Goal: Task Accomplishment & Management: Manage account settings

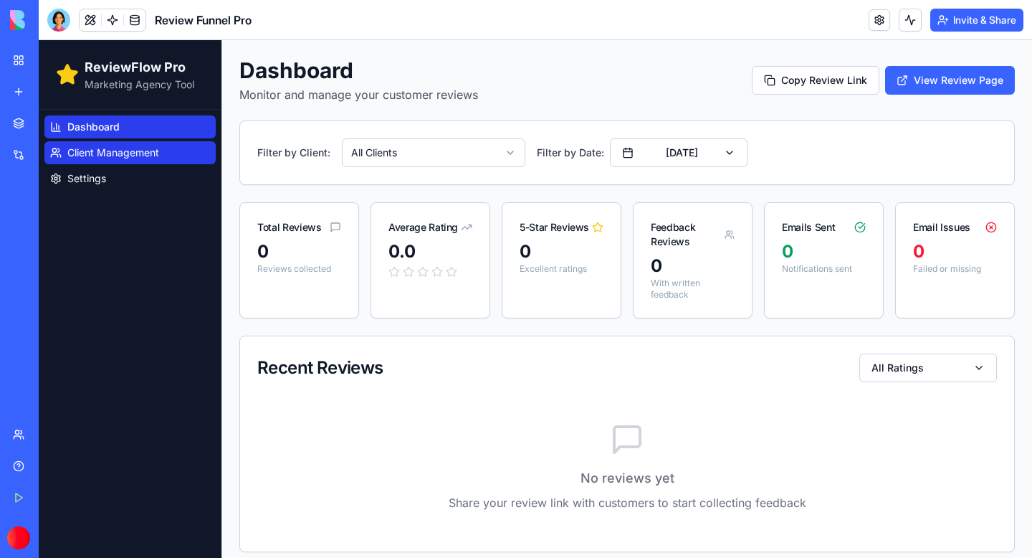
click at [120, 143] on link "Client Management" at bounding box center [129, 152] width 171 height 23
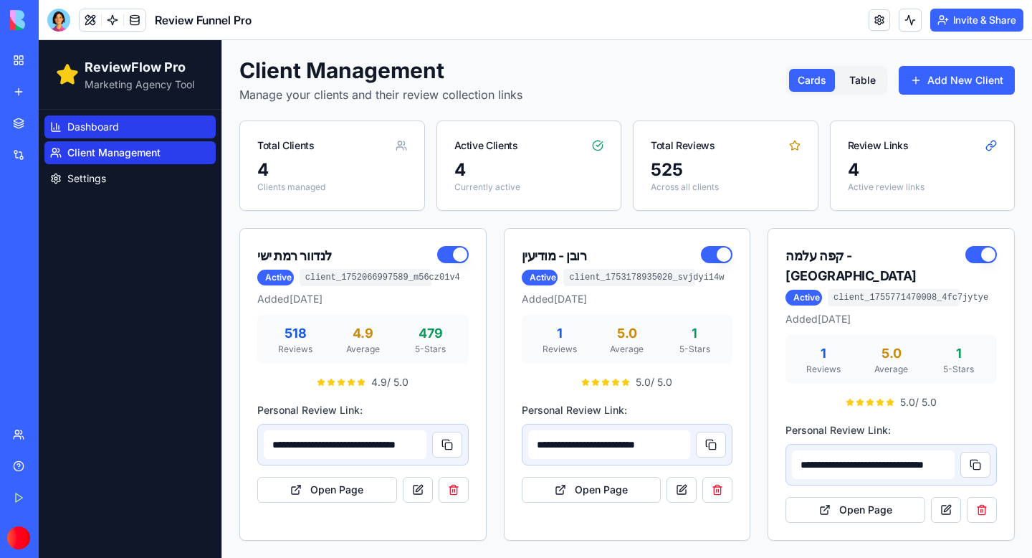
click at [91, 129] on span "Dashboard" at bounding box center [93, 127] width 52 height 14
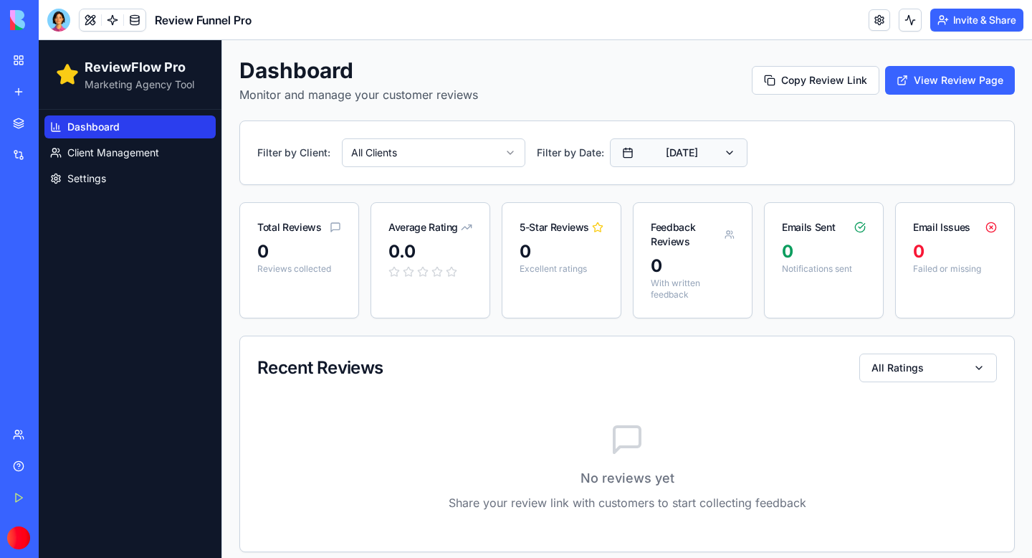
click at [720, 152] on button "[DATE]" at bounding box center [679, 152] width 138 height 29
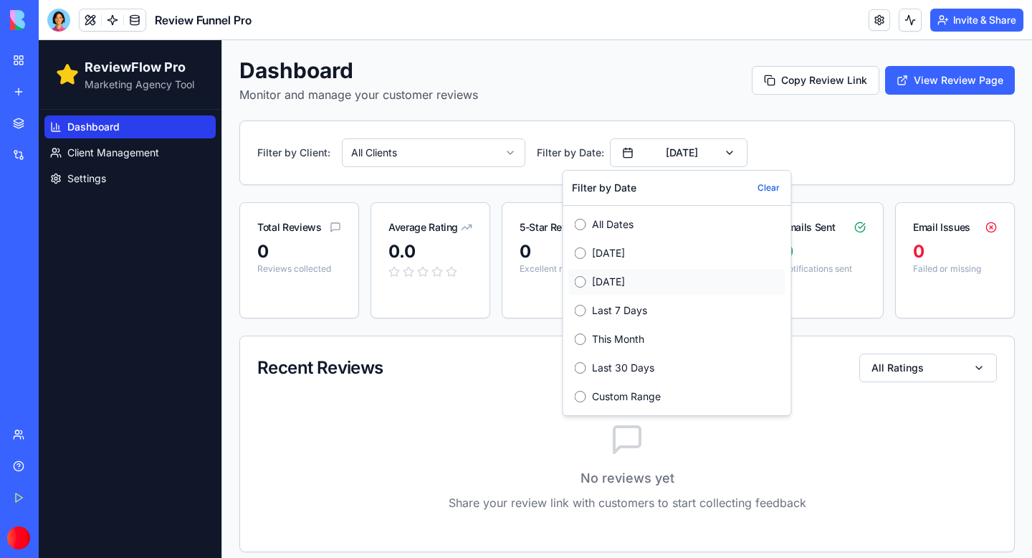
click at [616, 275] on label "Yesterday" at bounding box center [686, 281] width 188 height 14
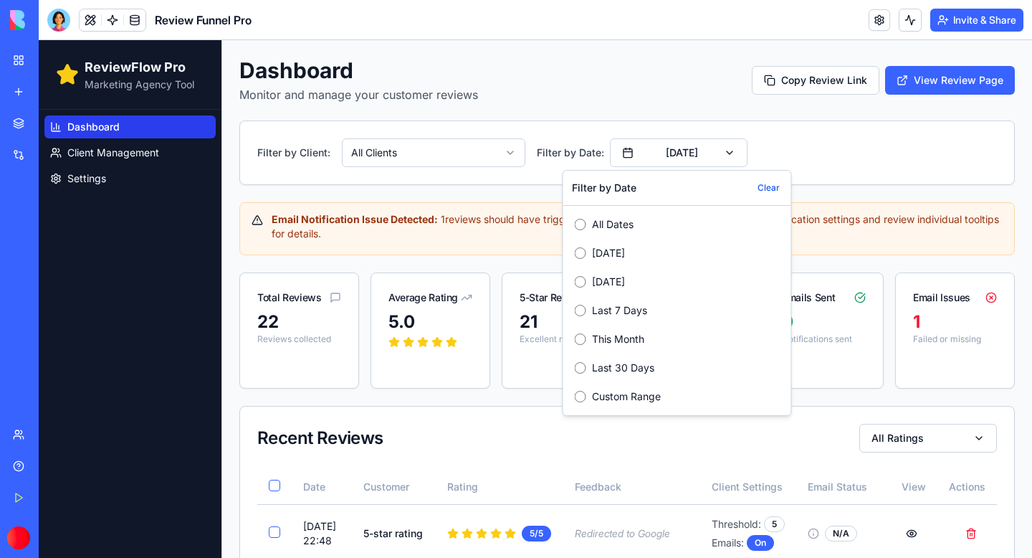
click at [765, 130] on div "Filter by Client: All Clients Filter by Date: Yesterday" at bounding box center [627, 152] width 774 height 63
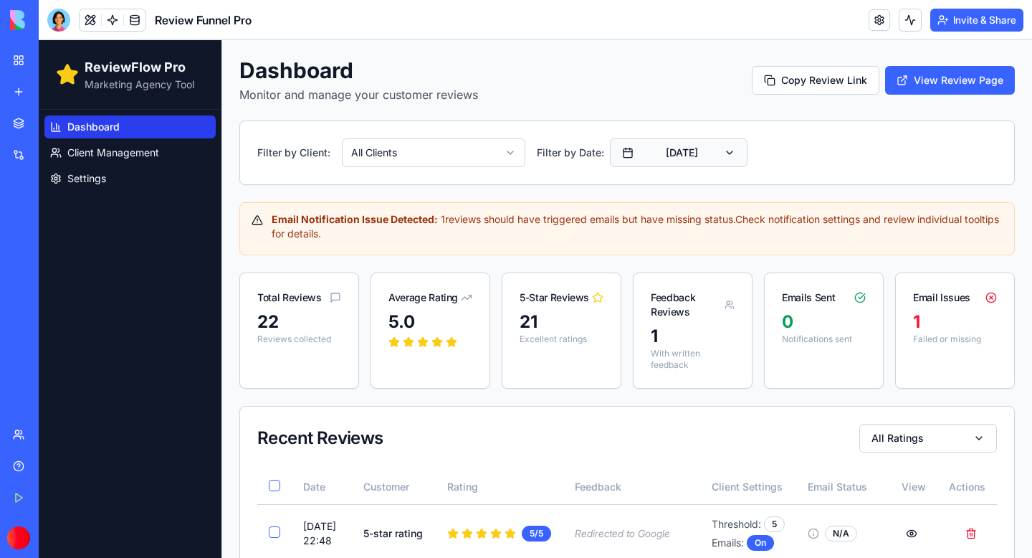
click at [729, 158] on button "Yesterday" at bounding box center [679, 152] width 138 height 29
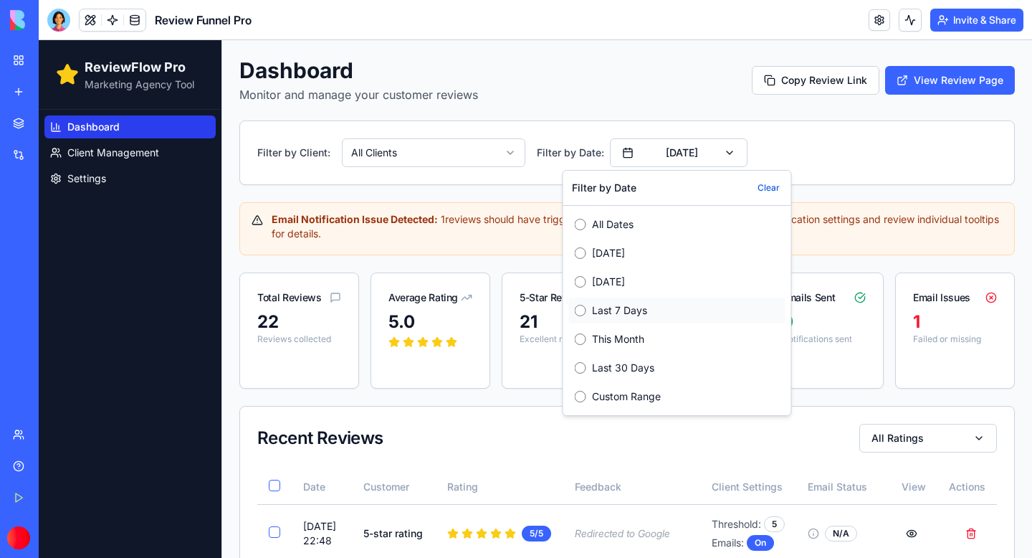
click at [616, 313] on label "Last 7 Days" at bounding box center [686, 310] width 188 height 14
click at [844, 156] on div "Filter by Client: All Clients Filter by Date: Last 7 Days" at bounding box center [627, 152] width 740 height 29
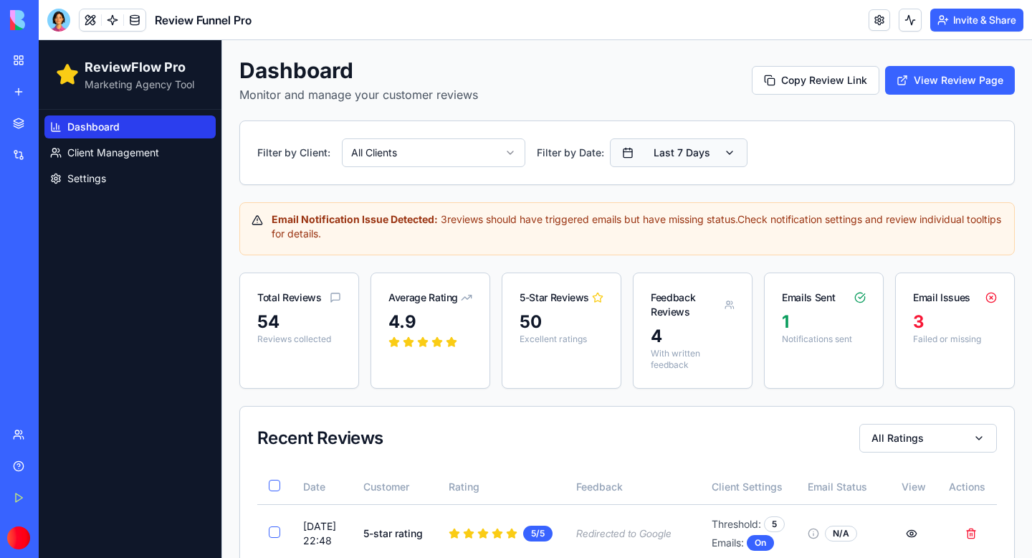
click at [727, 160] on button "Last 7 Days" at bounding box center [679, 152] width 138 height 29
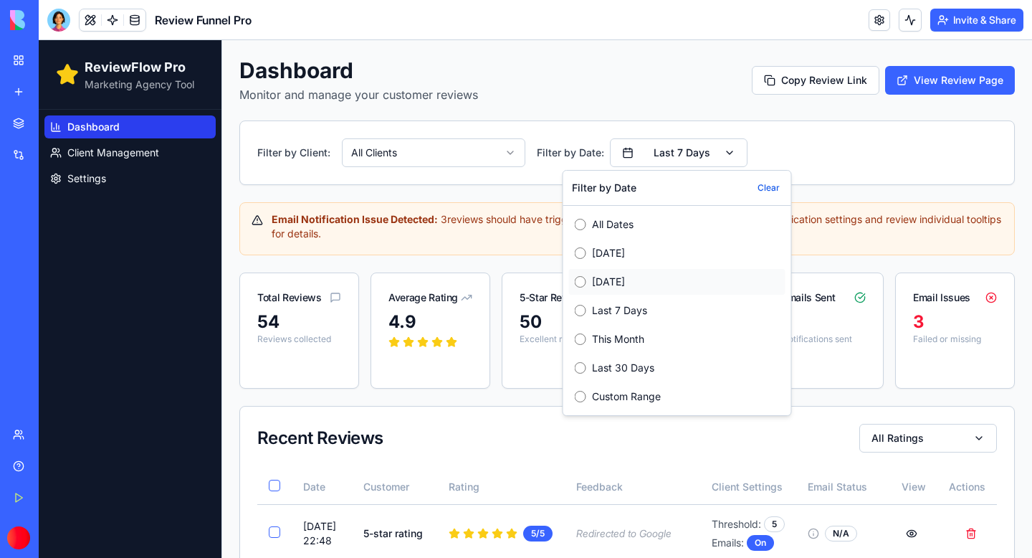
click at [595, 279] on label "Yesterday" at bounding box center [686, 281] width 188 height 14
click at [873, 143] on div "Filter by Client: All Clients Filter by Date: Yesterday" at bounding box center [627, 152] width 740 height 29
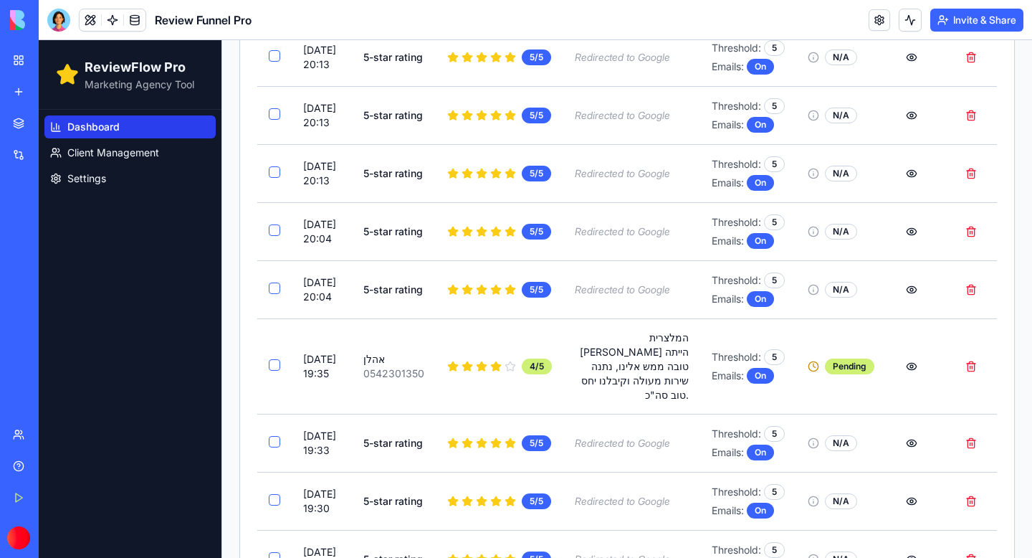
scroll to position [664, 0]
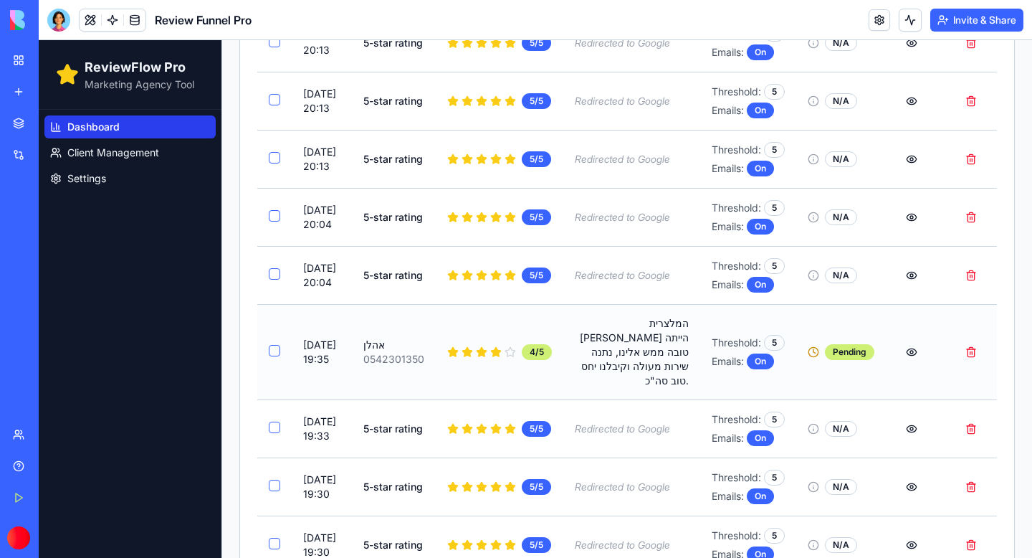
click at [656, 388] on div "המלצרית עדי שוורץ הייתה טובה ממש אלינו, נתנה שירות מעולה וקיבלנו יחס טוב סה"כ." at bounding box center [632, 352] width 114 height 72
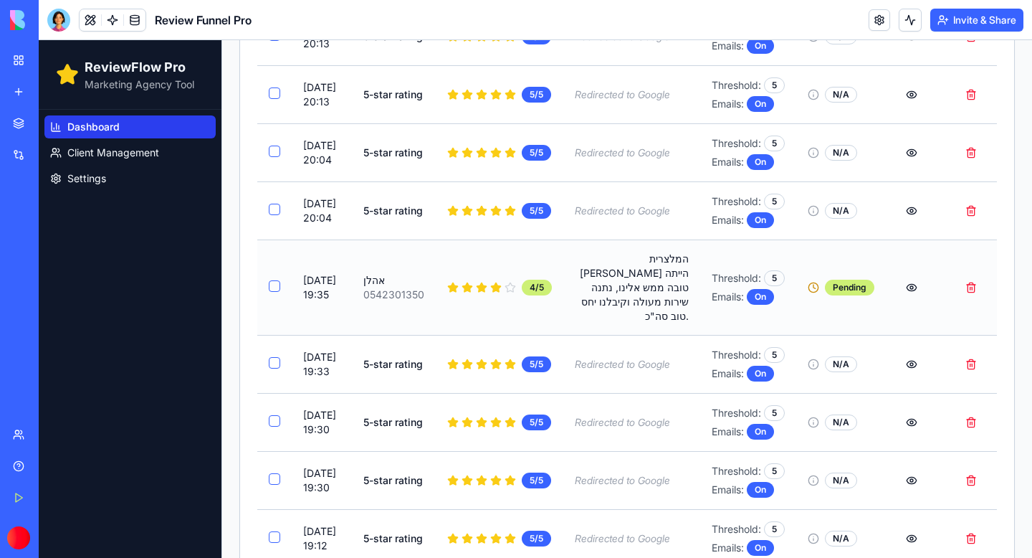
scroll to position [762, 0]
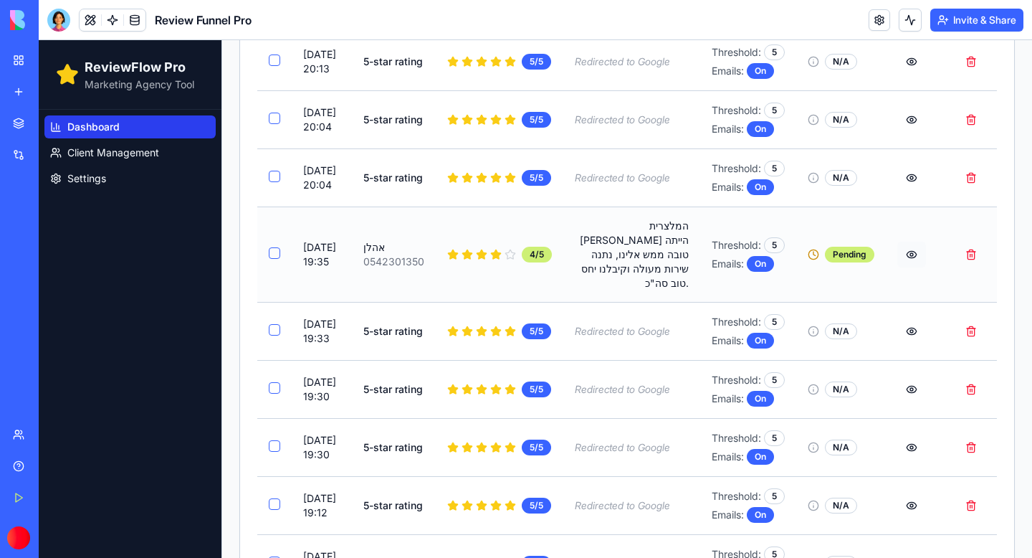
click at [910, 267] on button "View review" at bounding box center [911, 255] width 29 height 26
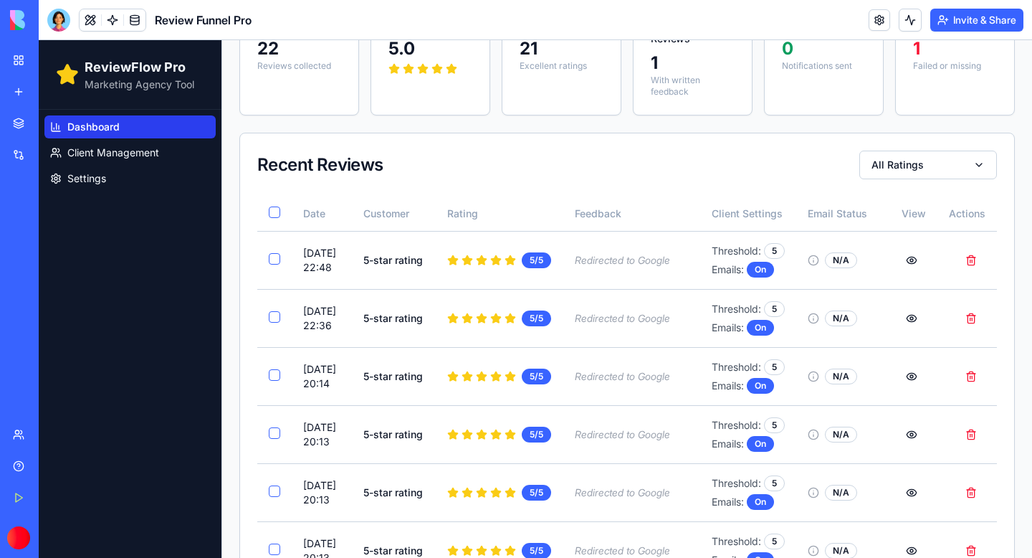
scroll to position [0, 0]
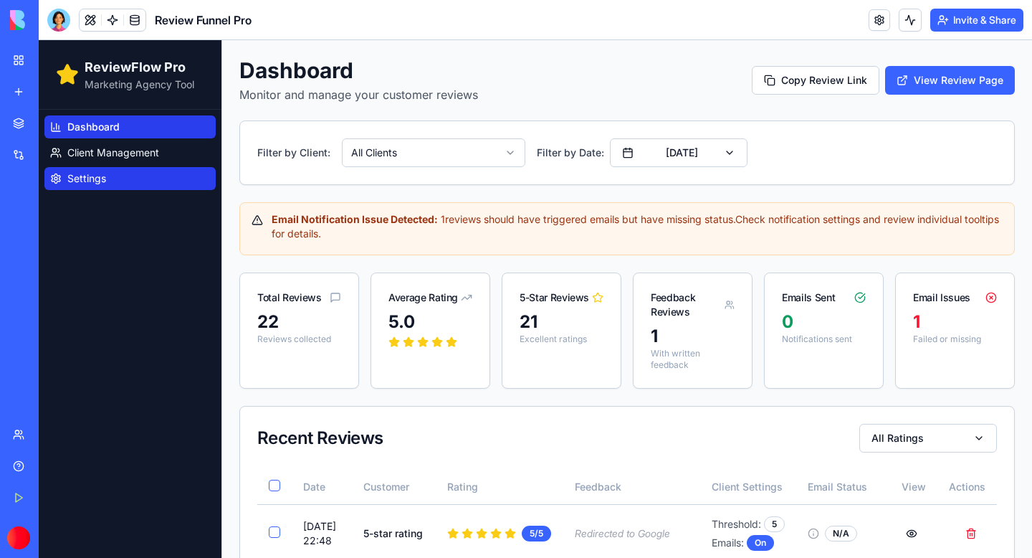
click at [110, 178] on link "Settings" at bounding box center [129, 178] width 171 height 23
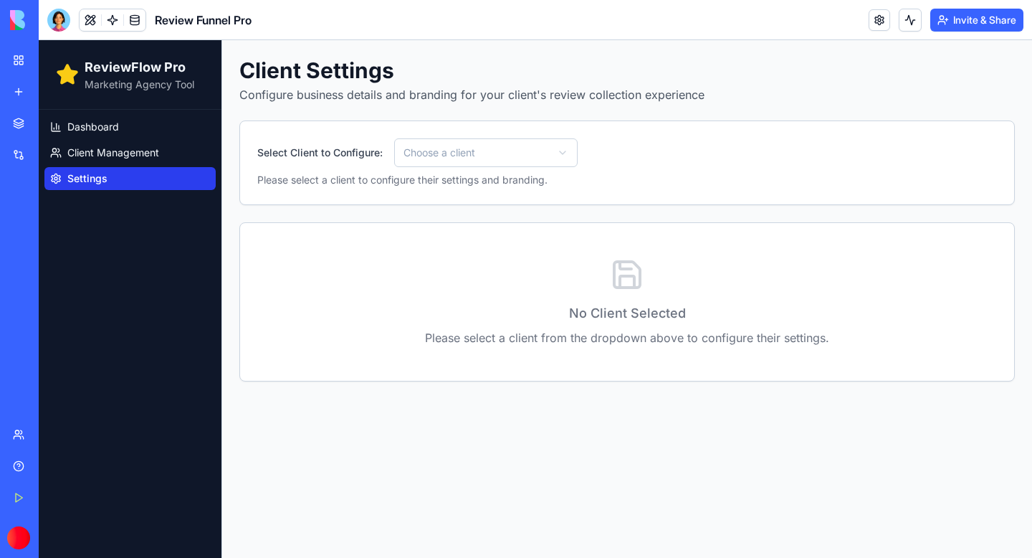
click at [476, 161] on html "ReviewFlow Pro Marketing Agency Tool Dashboard Client Management Settings Clien…" at bounding box center [535, 298] width 993 height 517
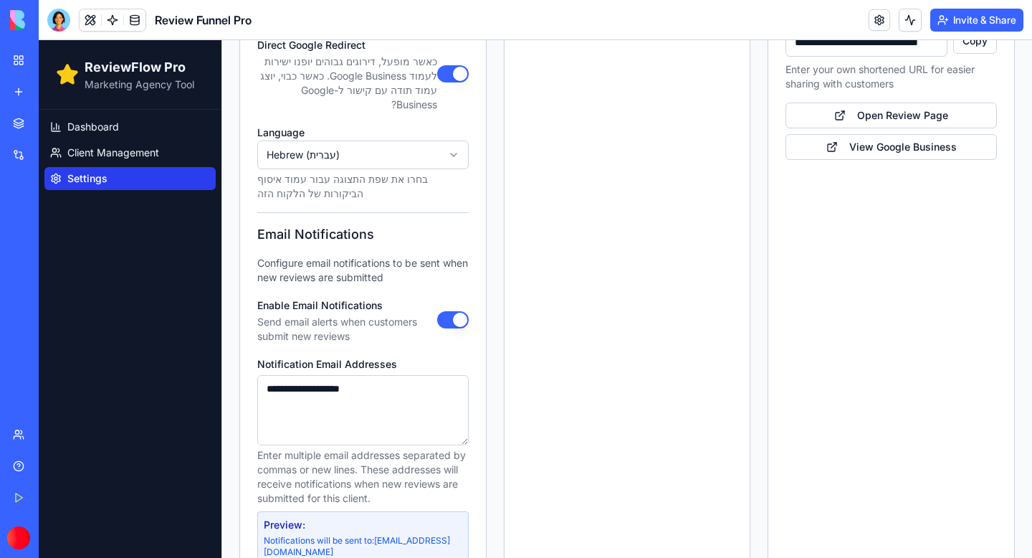
scroll to position [891, 0]
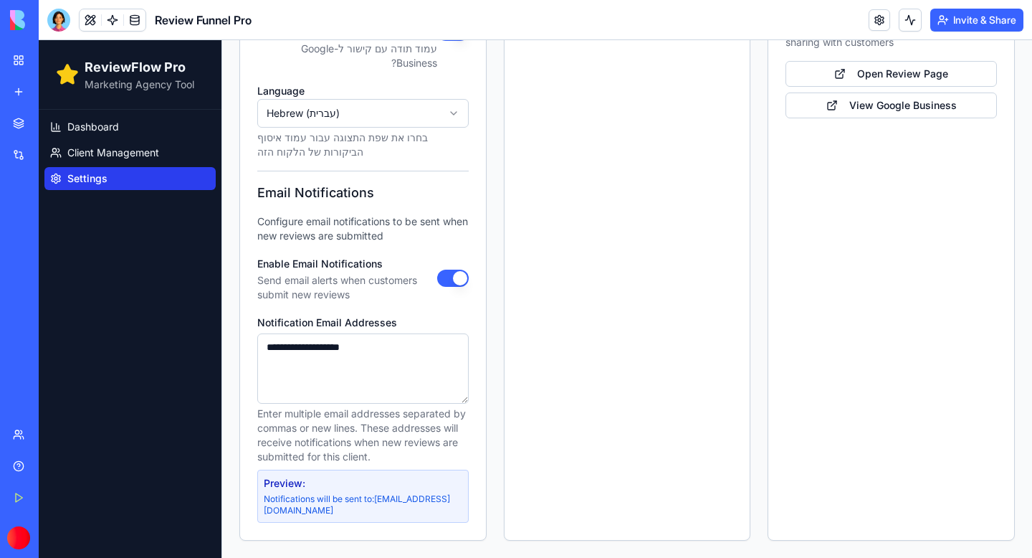
click at [457, 278] on button "Enable Email Notifications" at bounding box center [453, 277] width 32 height 17
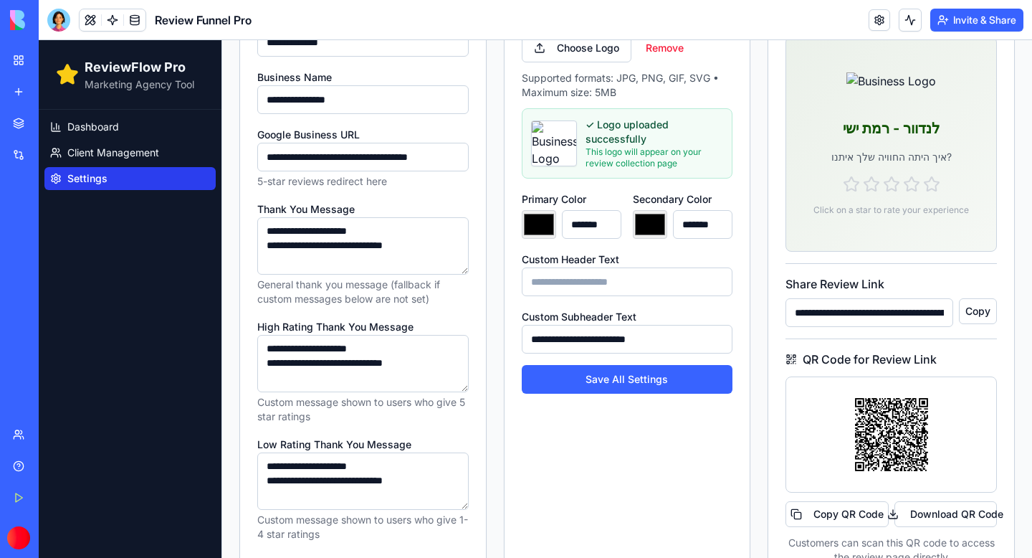
scroll to position [244, 0]
click at [640, 376] on button "Save All Settings" at bounding box center [627, 378] width 211 height 29
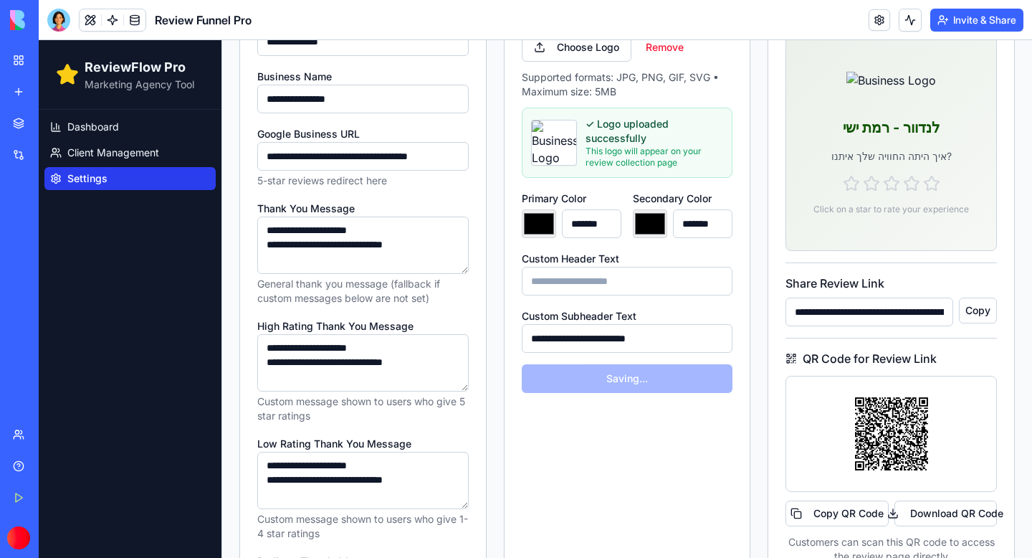
type input "*******"
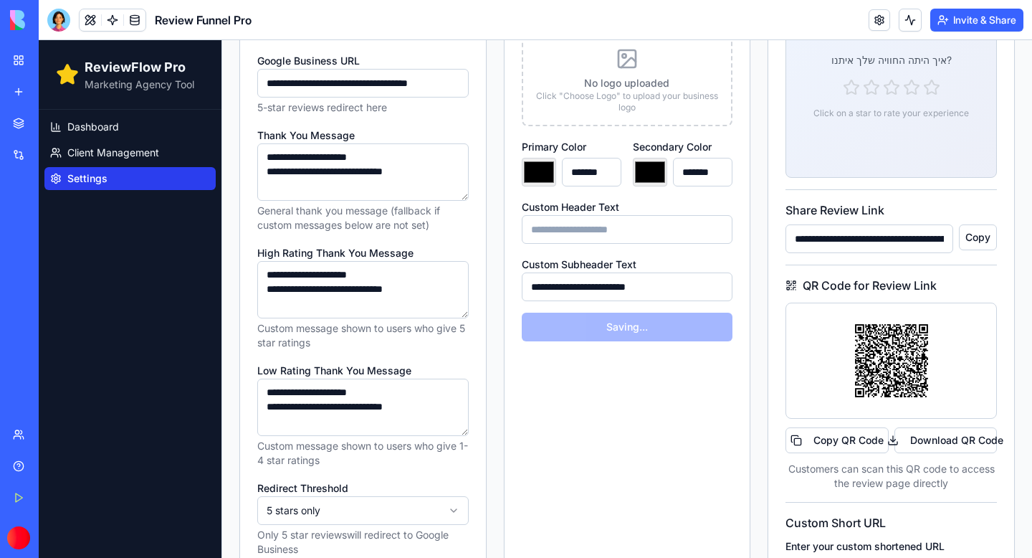
scroll to position [318, 0]
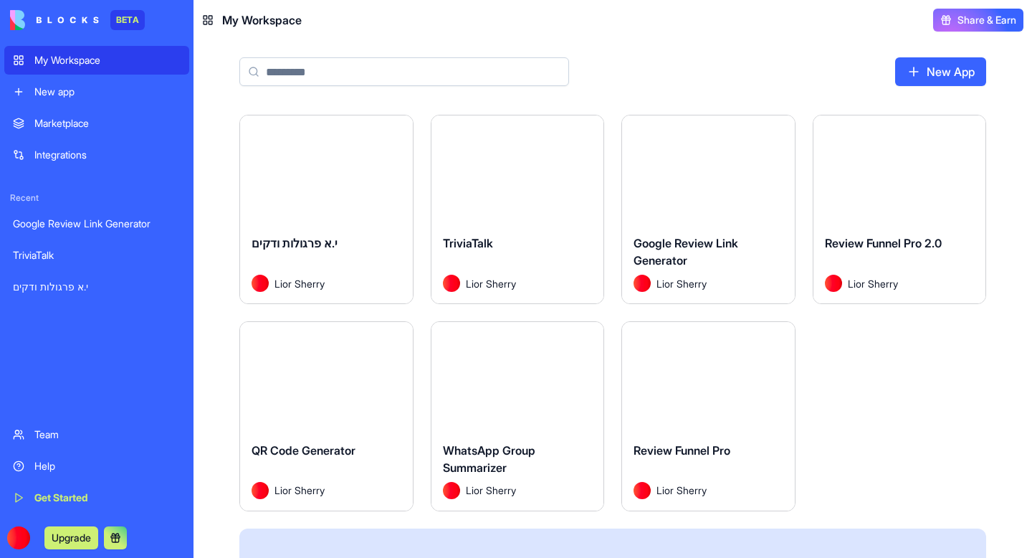
click at [707, 416] on div "Launch" at bounding box center [708, 376] width 173 height 108
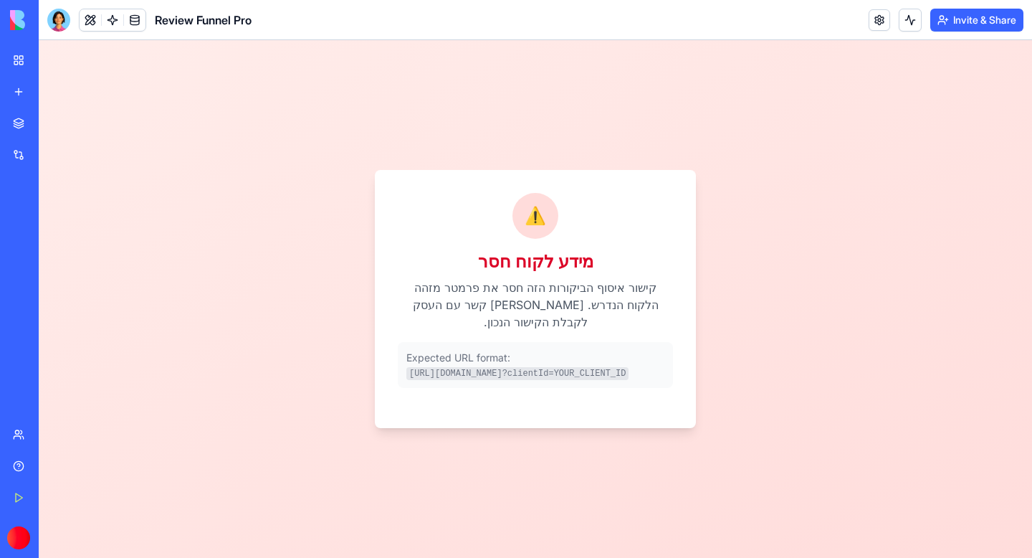
drag, startPoint x: 63, startPoint y: 24, endPoint x: 63, endPoint y: 40, distance: 15.8
click at [63, 24] on div at bounding box center [58, 20] width 23 height 23
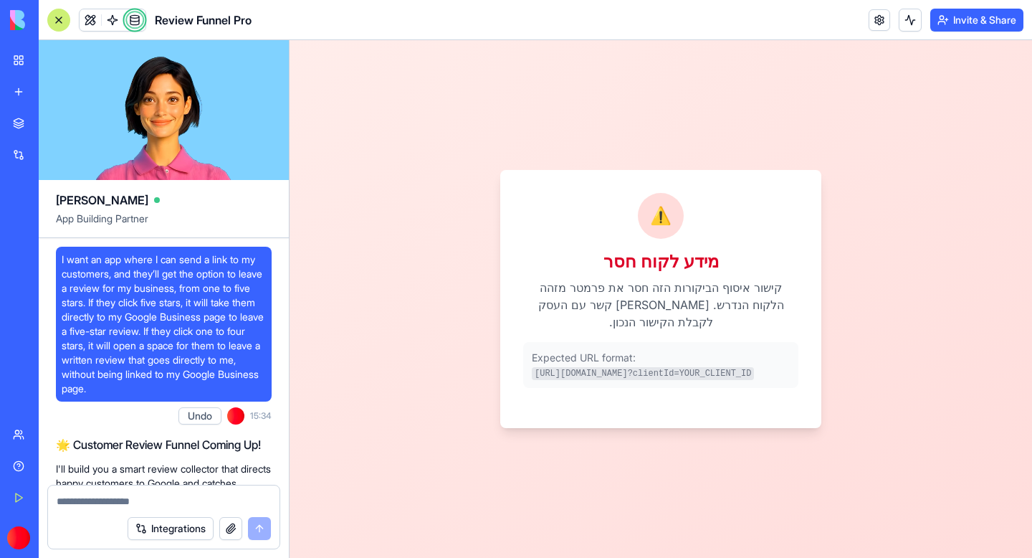
scroll to position [99489, 0]
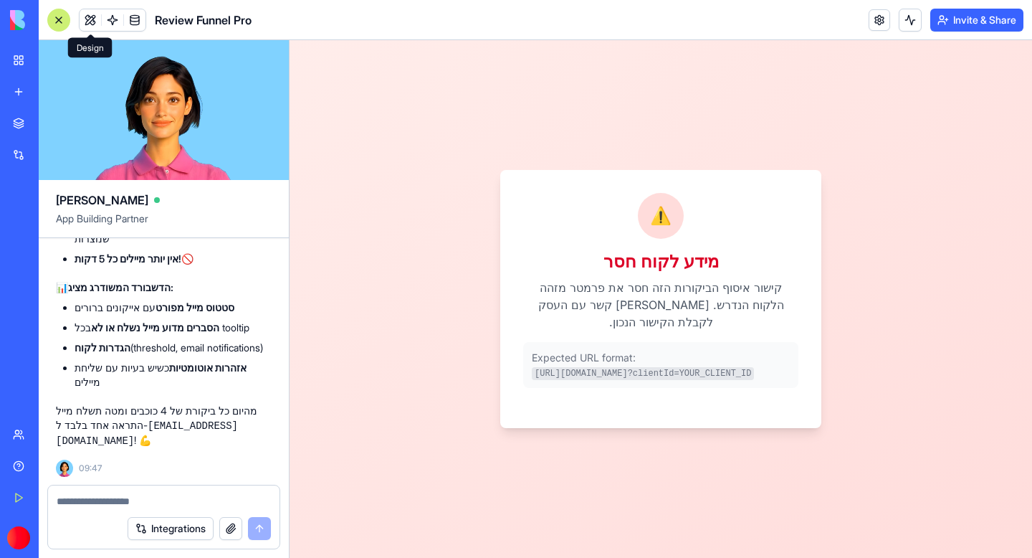
click at [92, 17] on button at bounding box center [91, 20] width 22 height 22
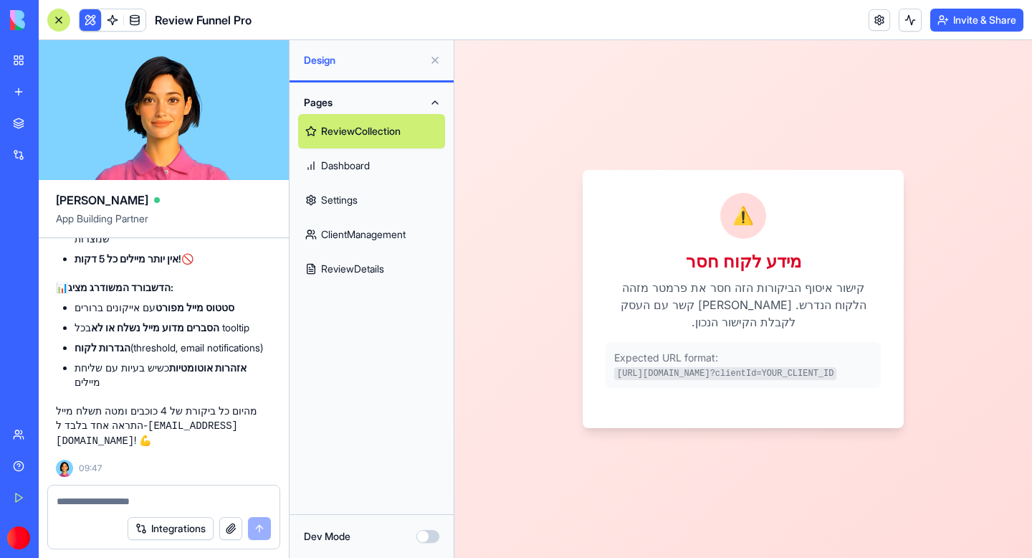
click at [367, 164] on link "Dashboard" at bounding box center [371, 165] width 147 height 34
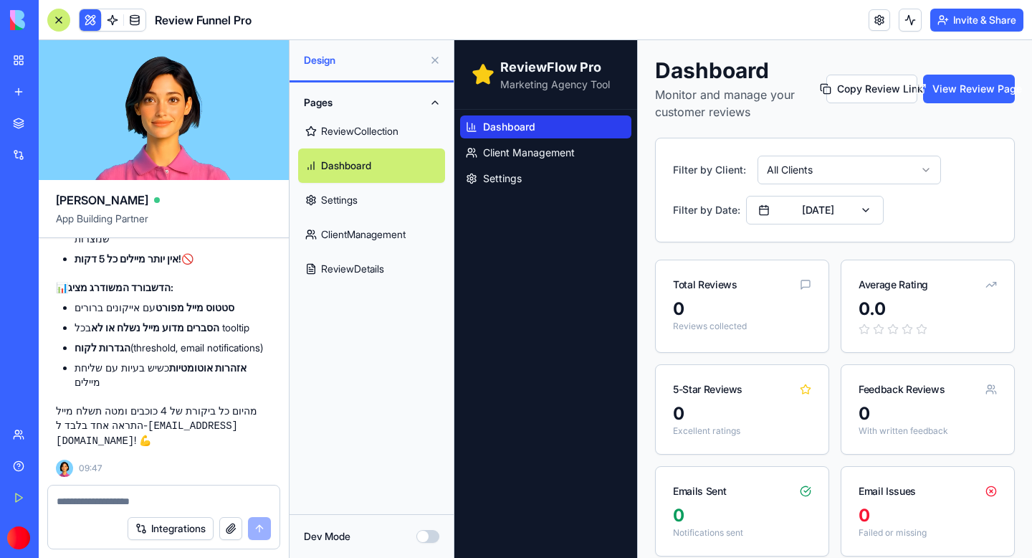
click at [436, 62] on button at bounding box center [435, 60] width 23 height 23
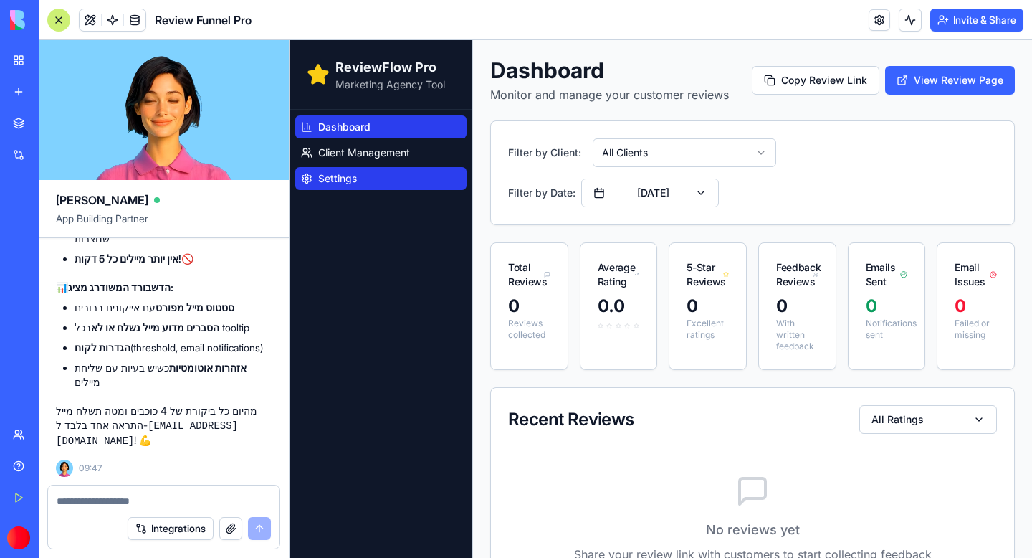
click at [325, 182] on span "Settings" at bounding box center [337, 178] width 39 height 14
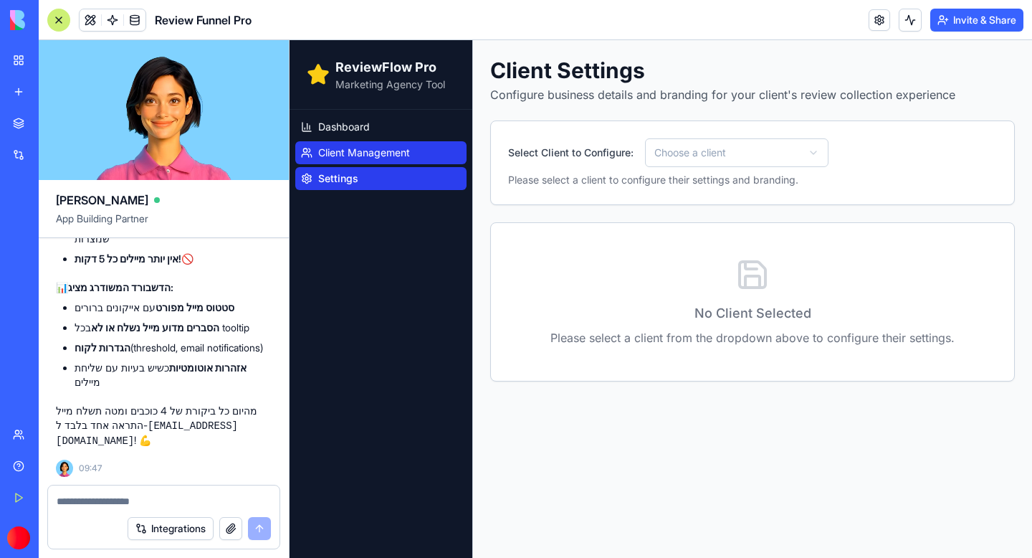
click at [345, 155] on span "Client Management" at bounding box center [364, 152] width 92 height 14
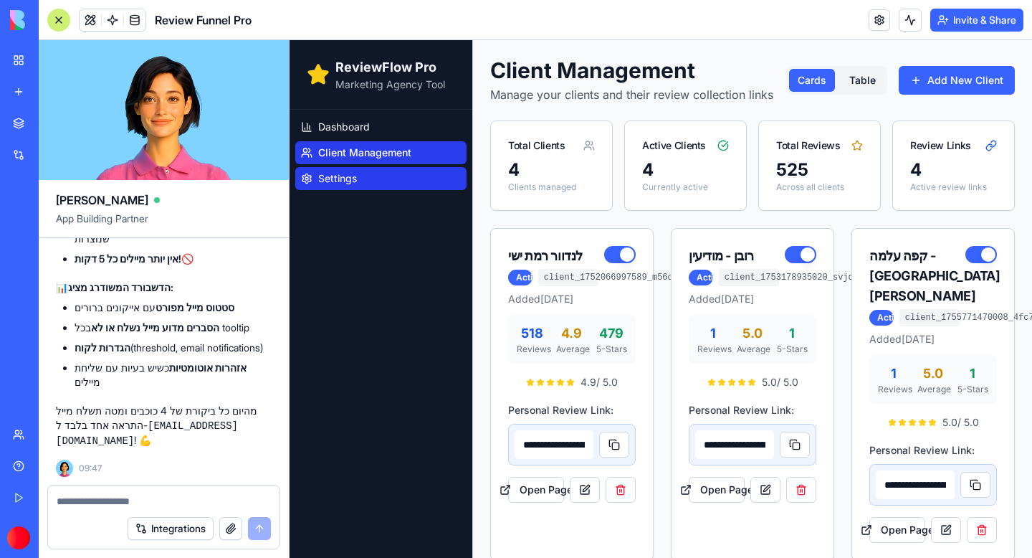
click at [320, 168] on link "Settings" at bounding box center [380, 178] width 171 height 23
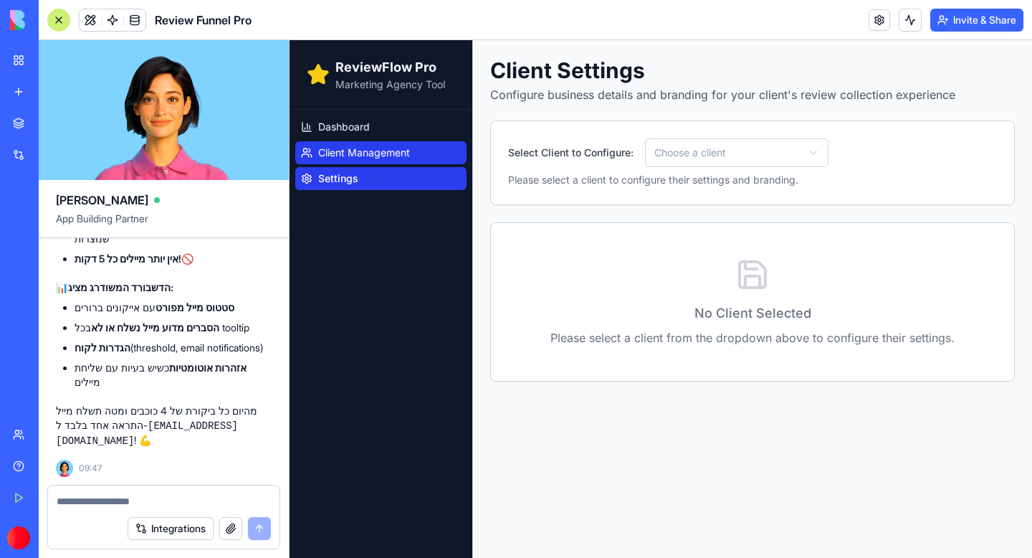
click at [350, 148] on span "Client Management" at bounding box center [364, 152] width 92 height 14
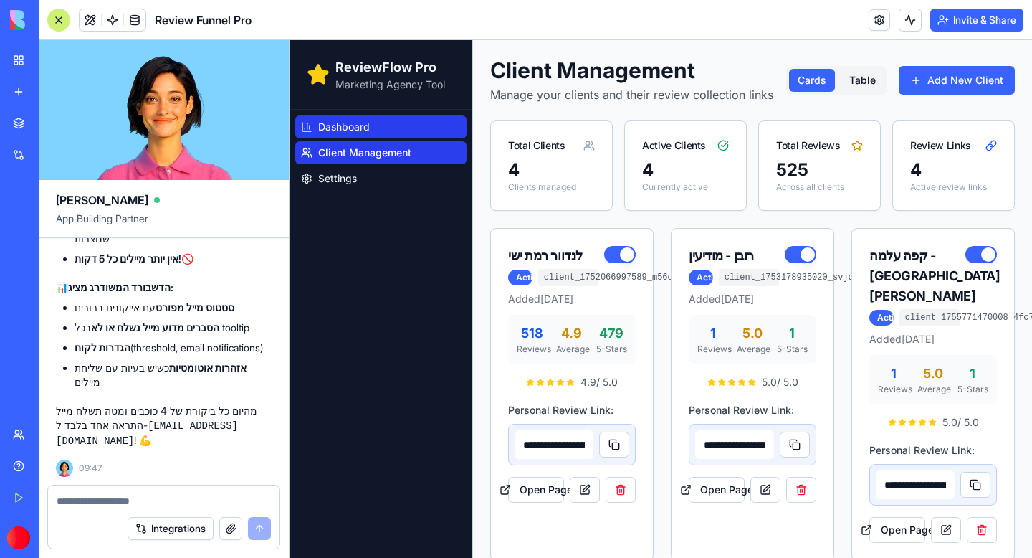
click at [365, 121] on span "Dashboard" at bounding box center [344, 127] width 52 height 14
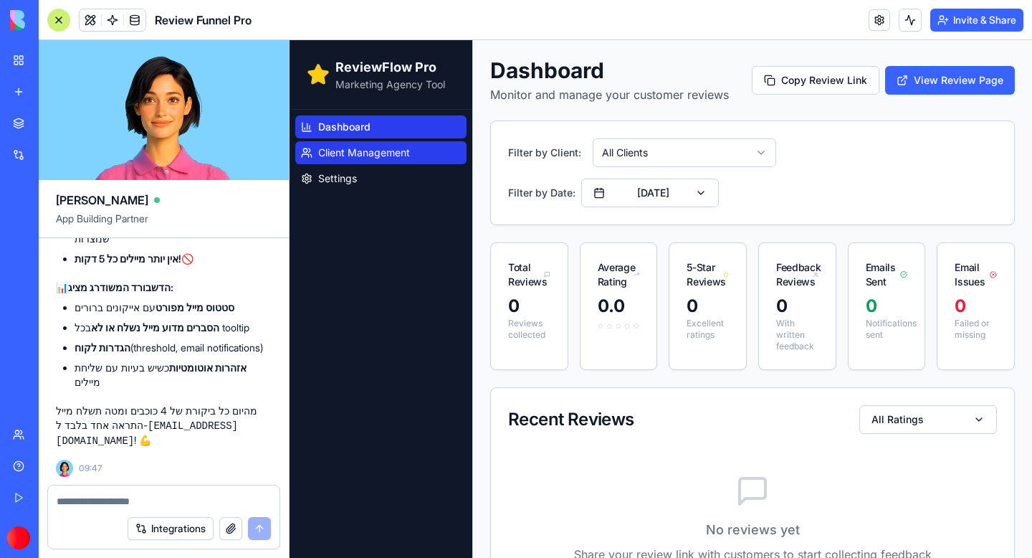
click at [357, 153] on span "Client Management" at bounding box center [364, 152] width 92 height 14
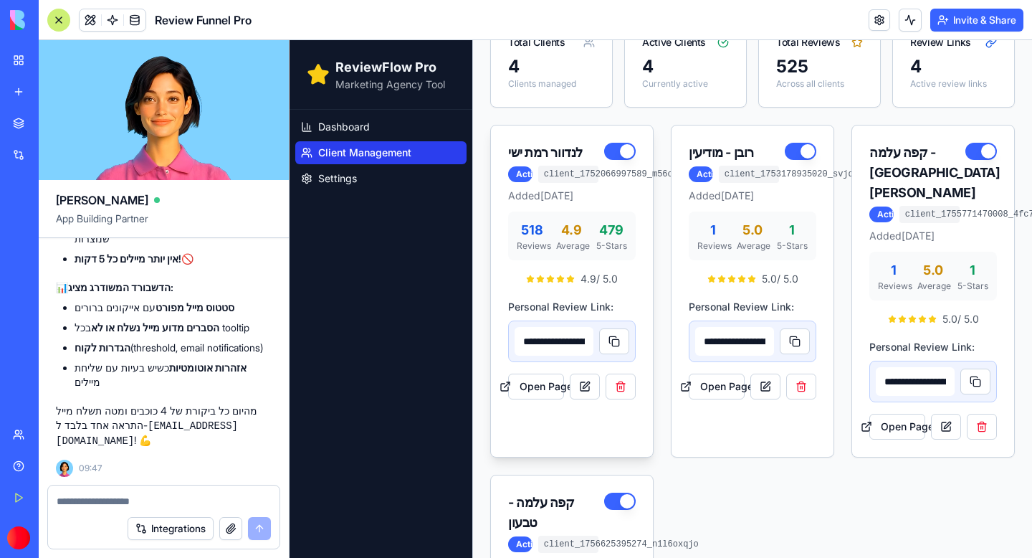
scroll to position [127, 0]
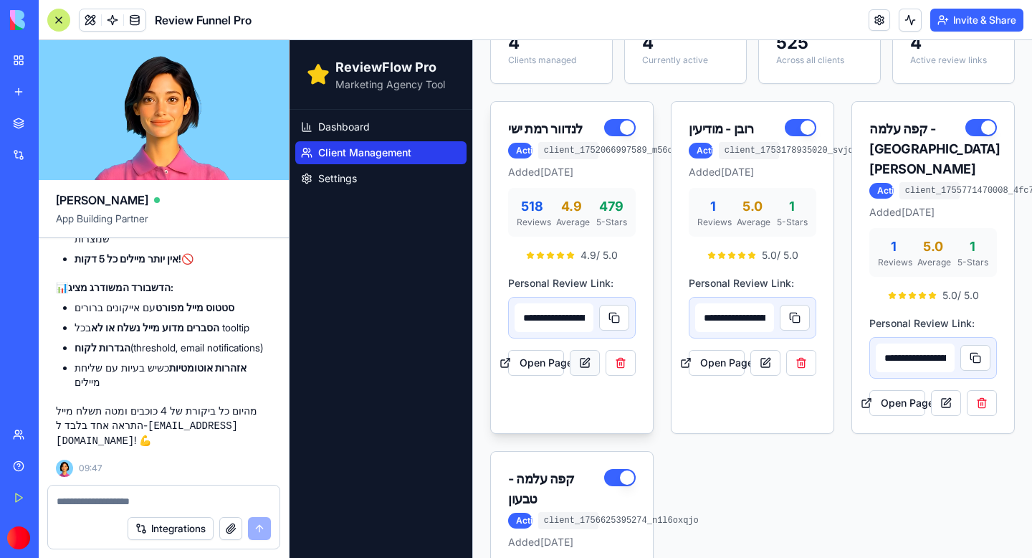
click at [586, 376] on link at bounding box center [585, 363] width 30 height 26
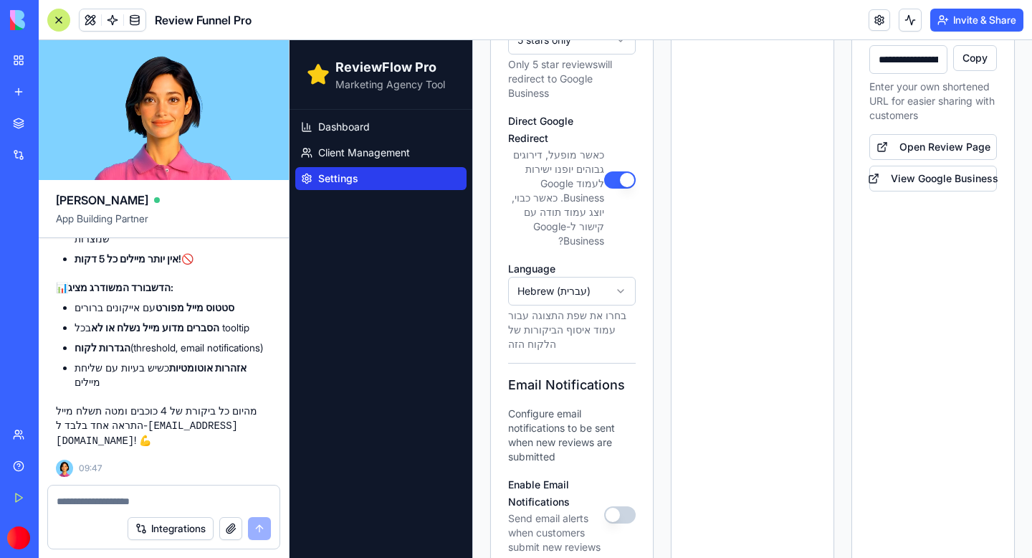
scroll to position [960, 0]
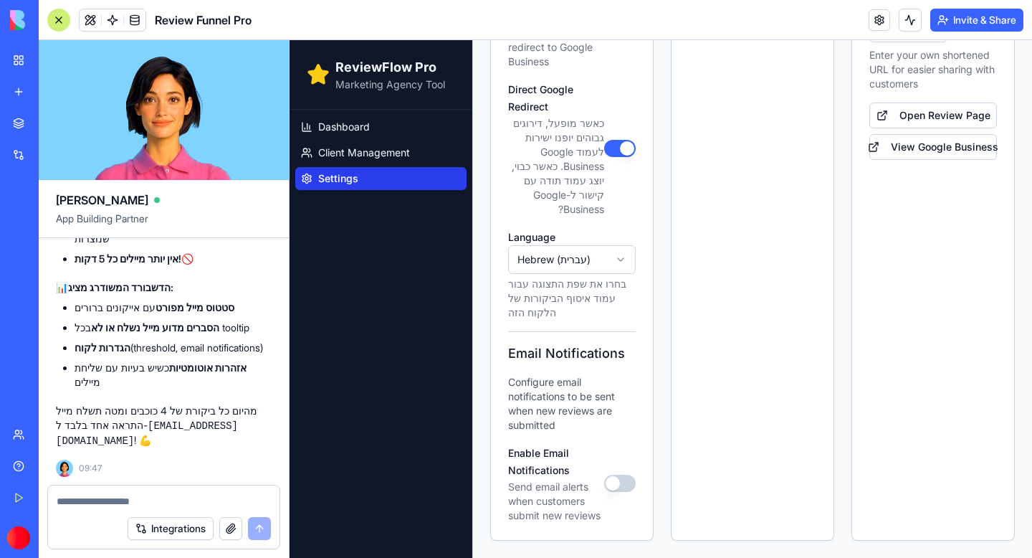
click at [616, 486] on button "Enable Email Notifications" at bounding box center [620, 482] width 32 height 17
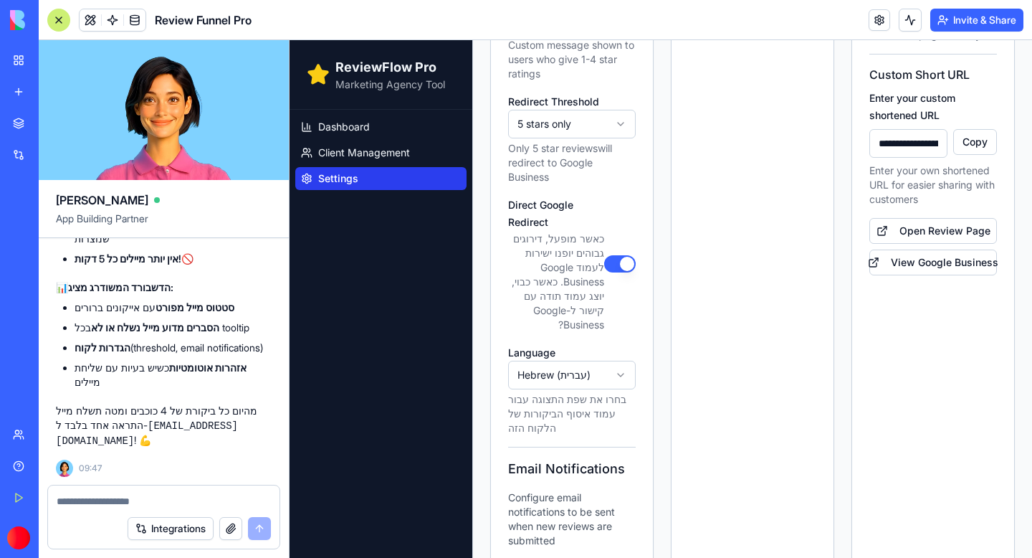
scroll to position [405, 0]
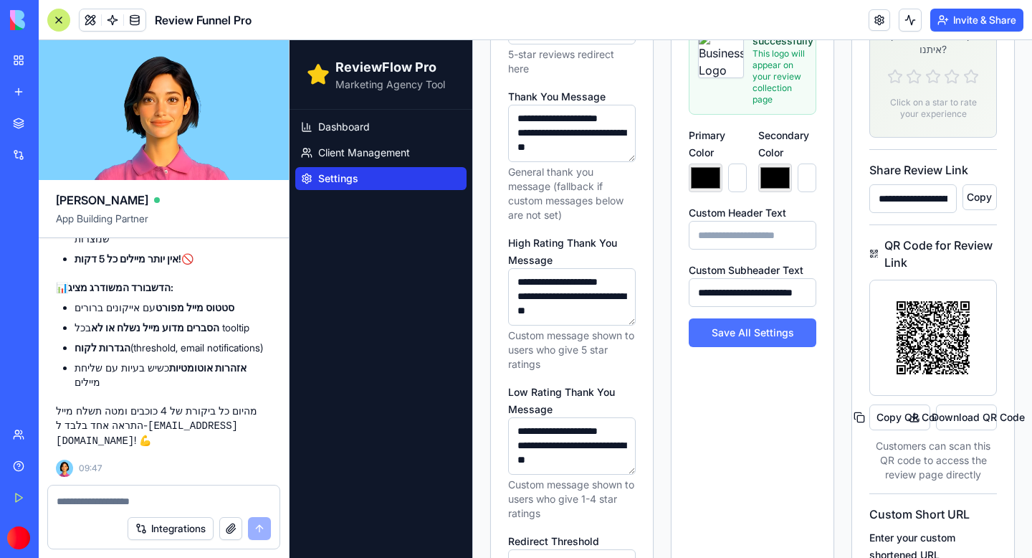
click at [749, 334] on button "Save All Settings" at bounding box center [753, 332] width 128 height 29
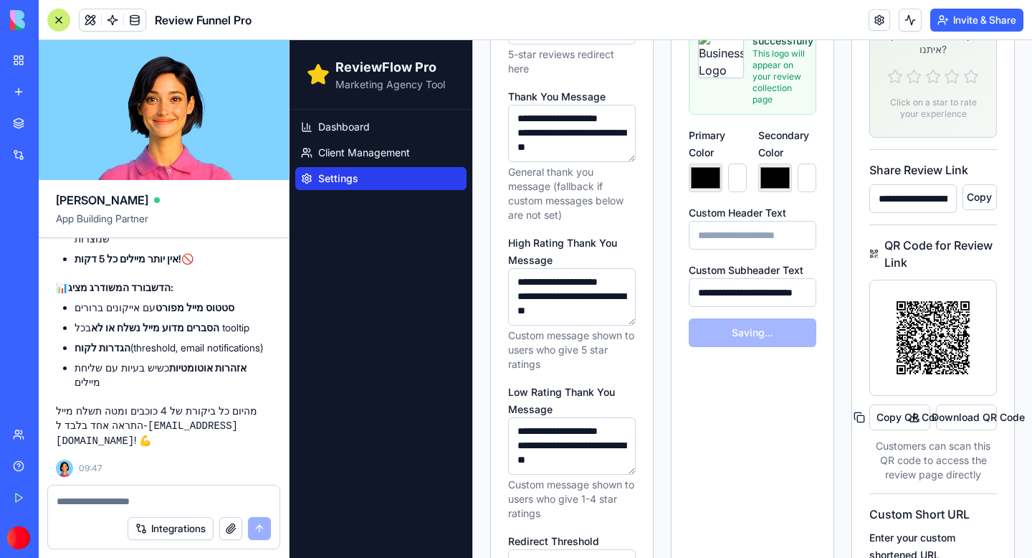
type input "*******"
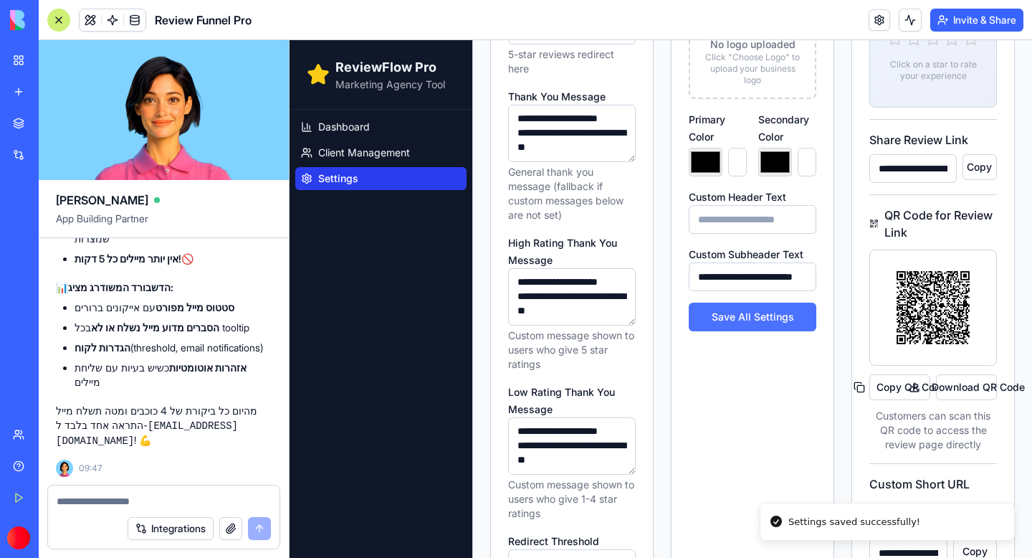
type input "*******"
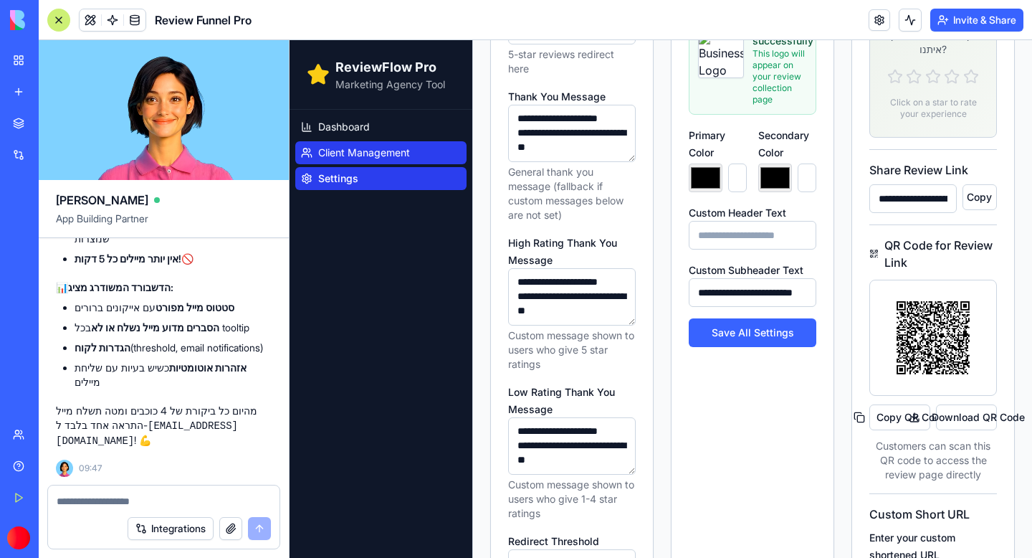
click at [366, 155] on span "Client Management" at bounding box center [364, 152] width 92 height 14
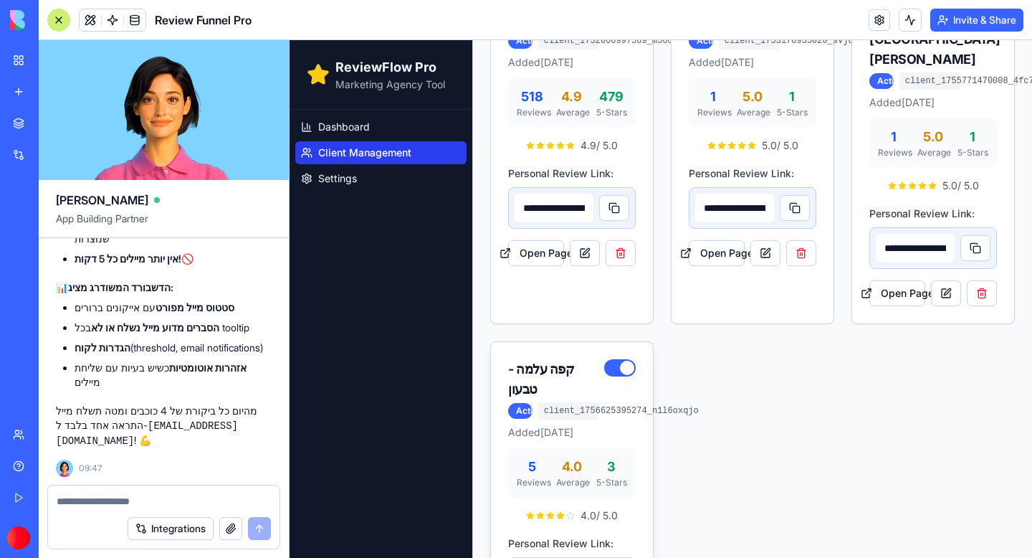
scroll to position [232, 0]
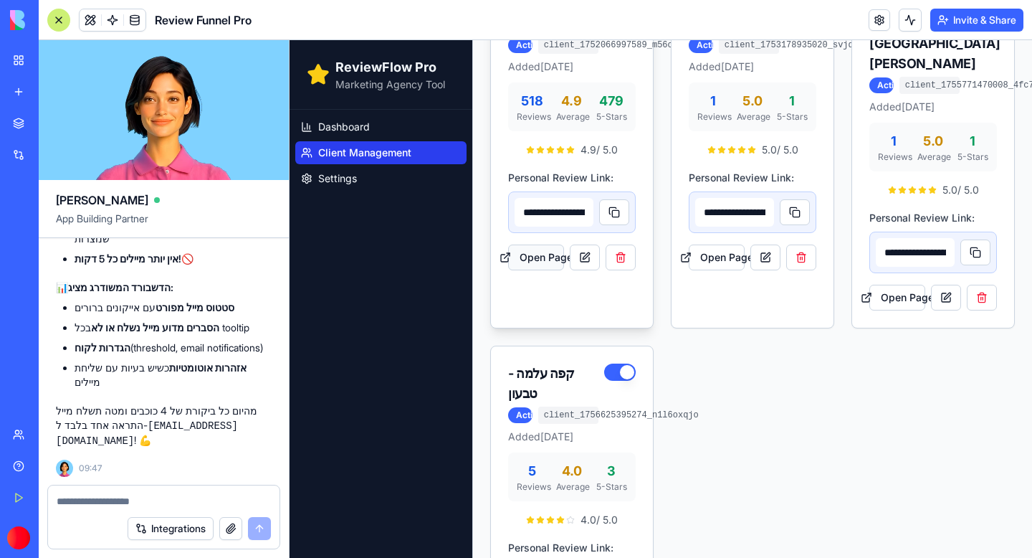
click at [532, 270] on button "Open Page" at bounding box center [536, 257] width 56 height 26
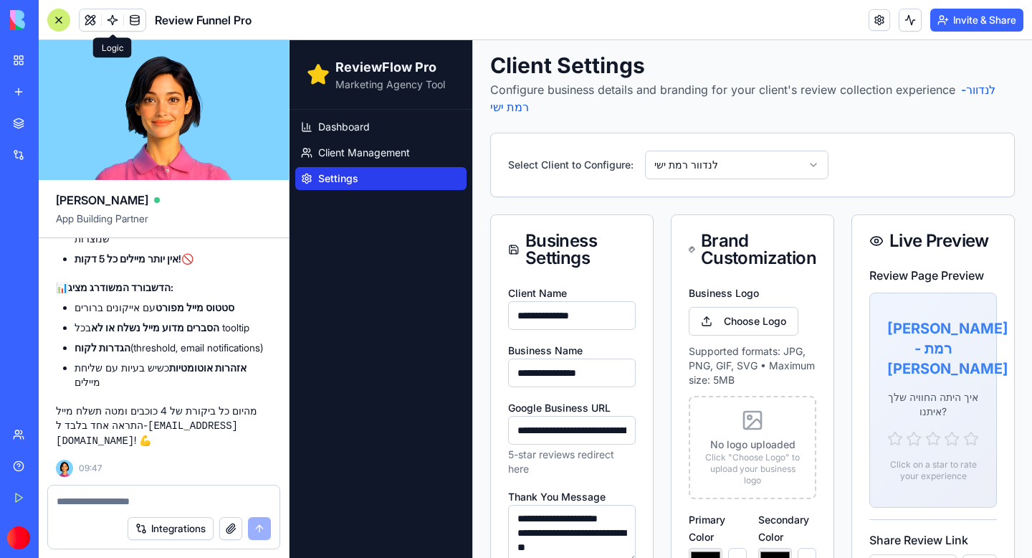
scroll to position [405, 0]
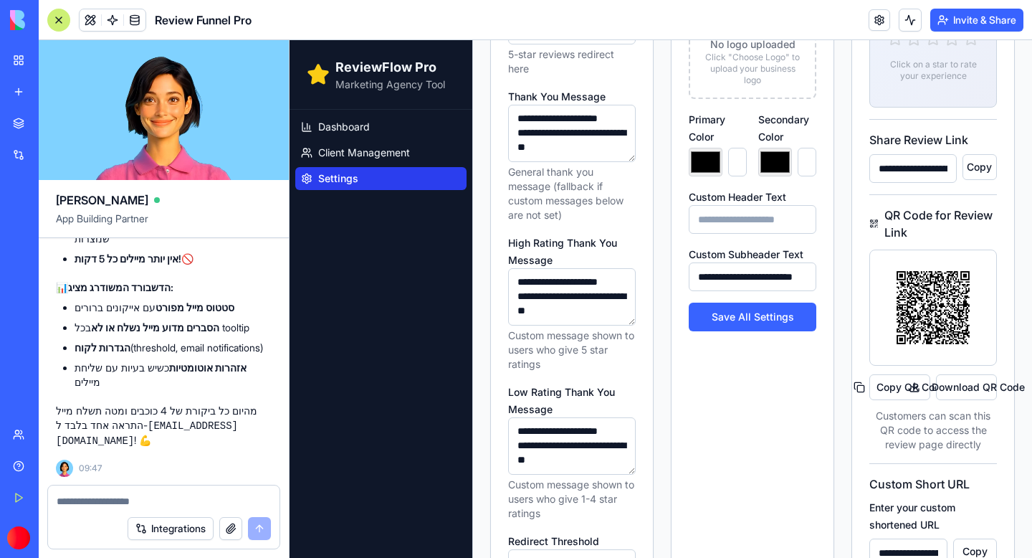
type input "*******"
